Goal: Task Accomplishment & Management: Complete application form

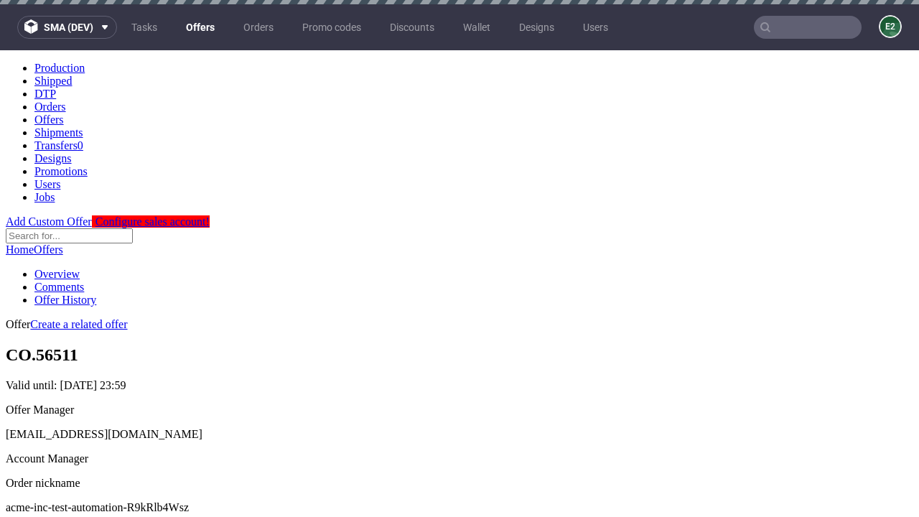
scroll to position [4, 0]
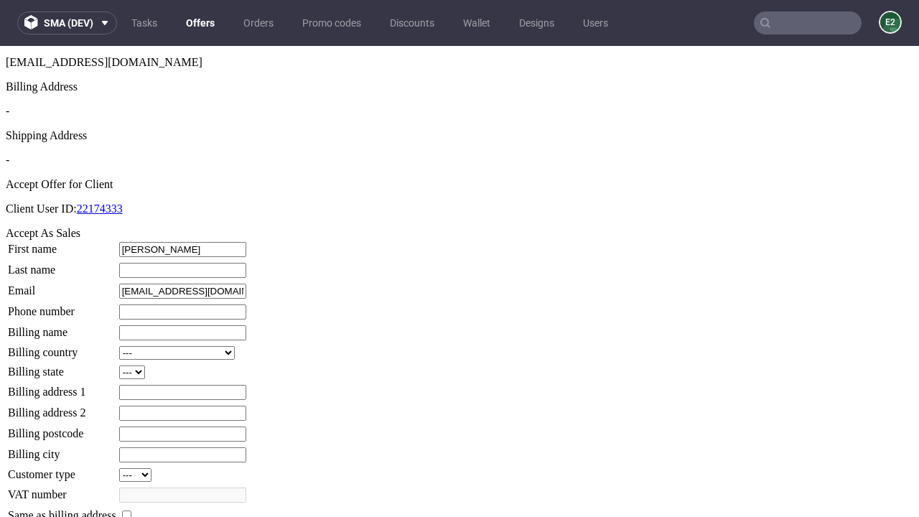
type input "[PERSON_NAME]"
type input "Block-Ernser"
type input "1509813888"
type input "[PERSON_NAME].Zulauf47"
select select "13"
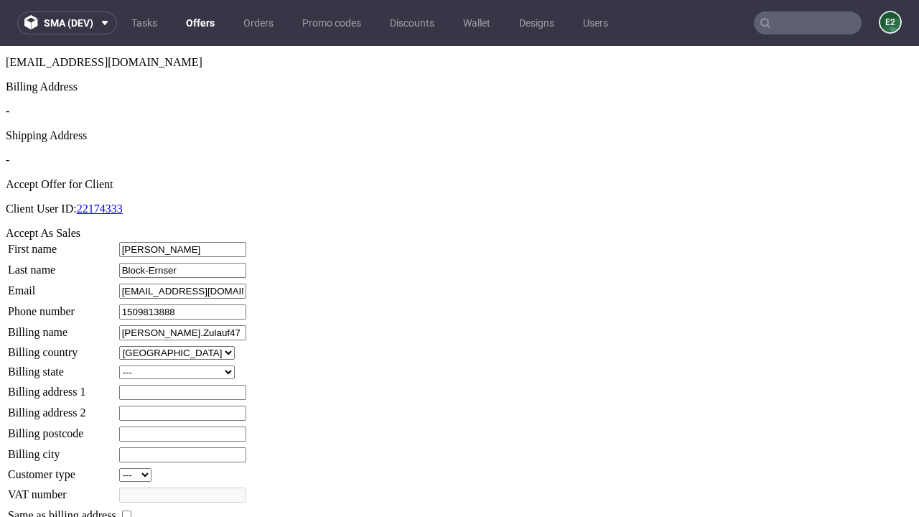
select select "132"
type input "[PERSON_NAME].Zulauf47"
type input "[STREET_ADDRESS]"
type input "XB1 5KG"
type input "West [PERSON_NAME] Court"
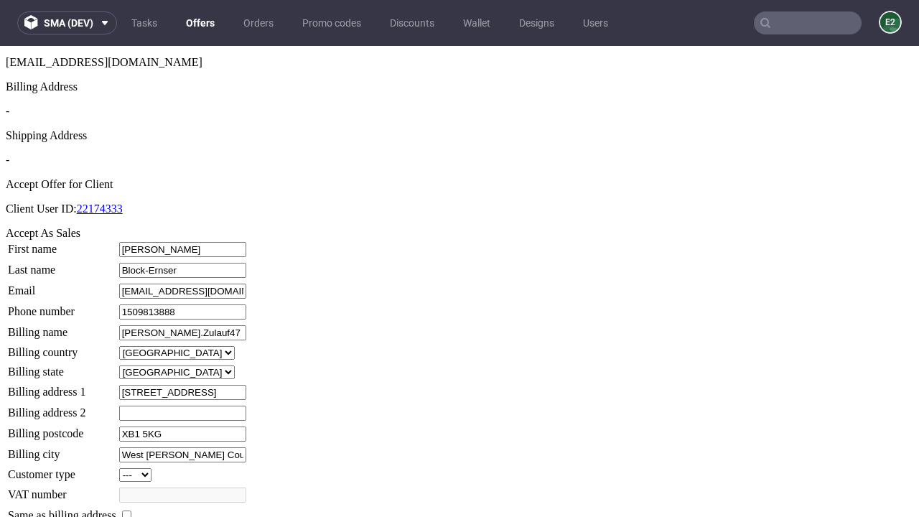
click at [131, 510] on input "checkbox" at bounding box center [126, 514] width 9 height 9
checkbox input "true"
type input "[PERSON_NAME].Zulauf47"
select select "13"
type input "[STREET_ADDRESS]"
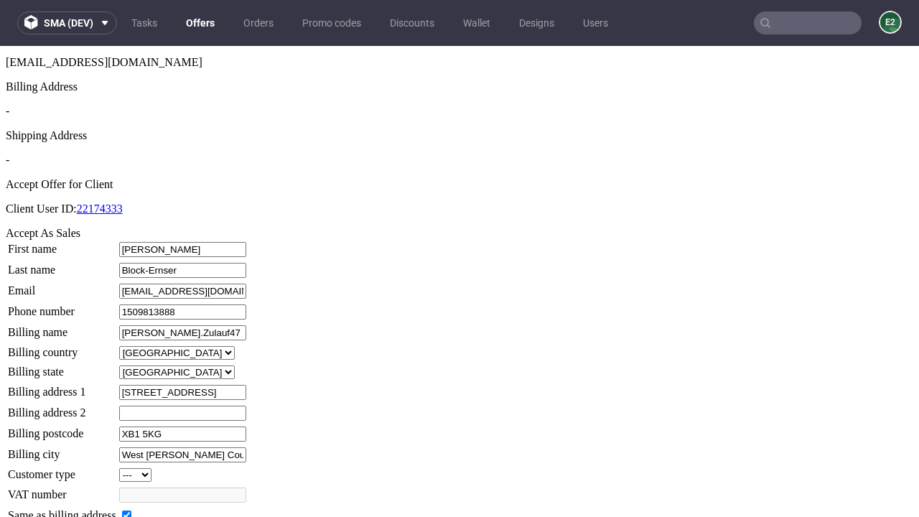
type input "XB1 5KG"
type input "West [PERSON_NAME] Court"
select select "132"
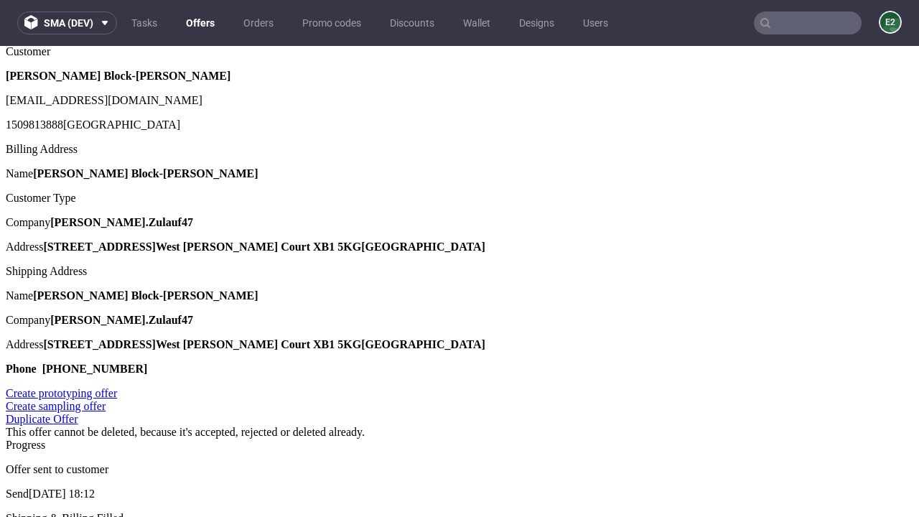
scroll to position [0, 0]
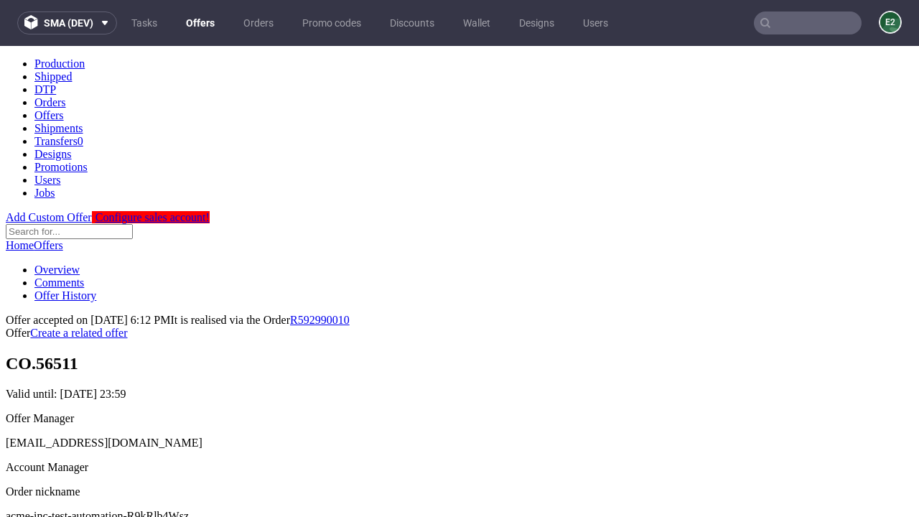
type input "[DATE]"
select select "12214305"
type input "In progress..."
